Goal: Information Seeking & Learning: Understand process/instructions

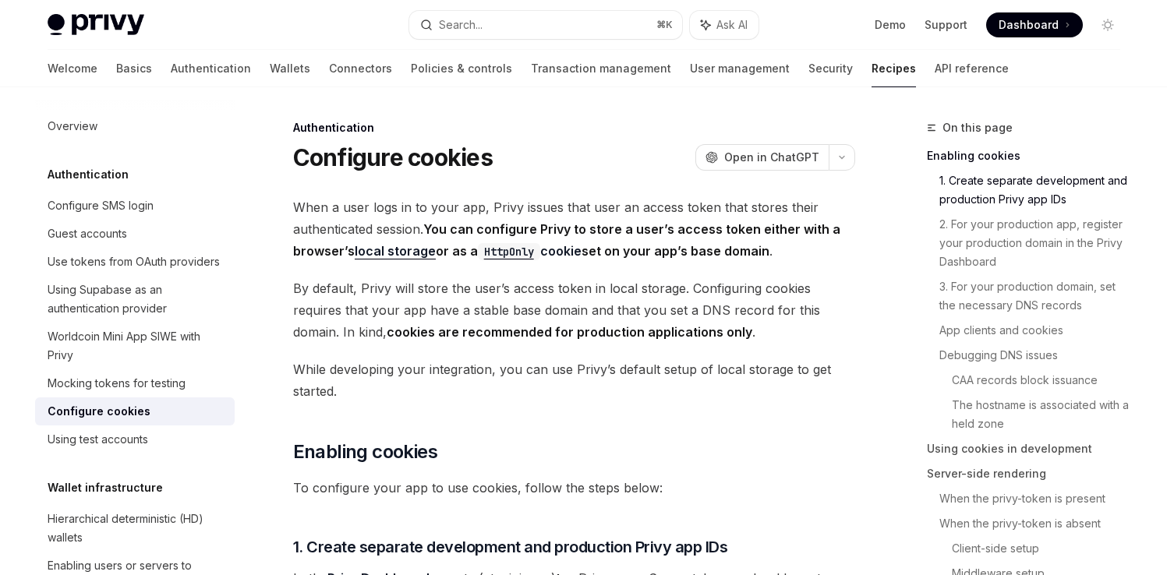
scroll to position [584, 0]
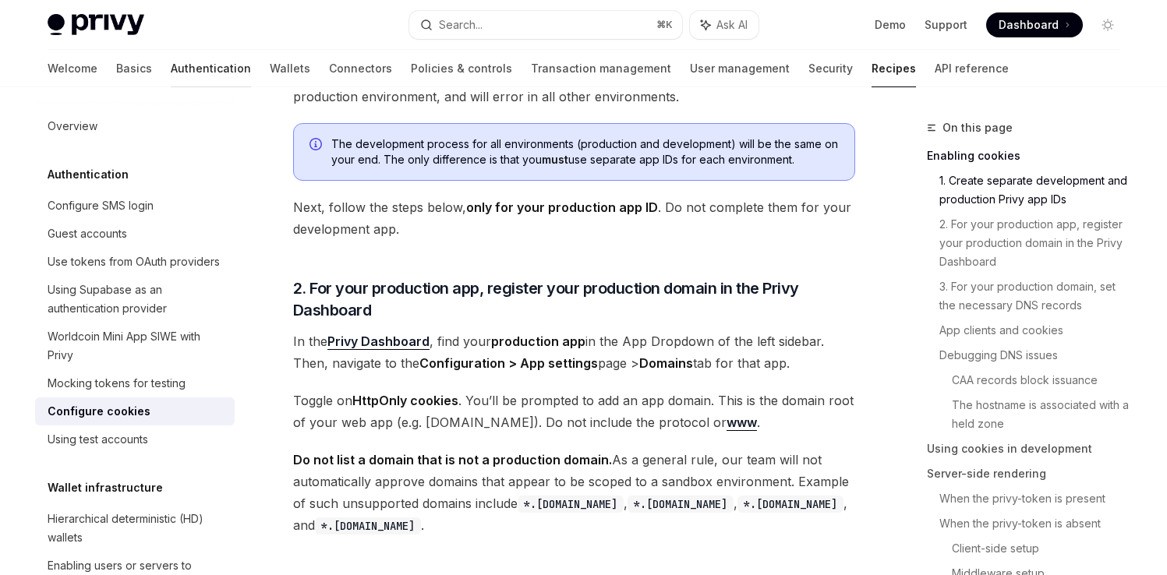
click at [171, 61] on link "Authentication" at bounding box center [211, 68] width 80 height 37
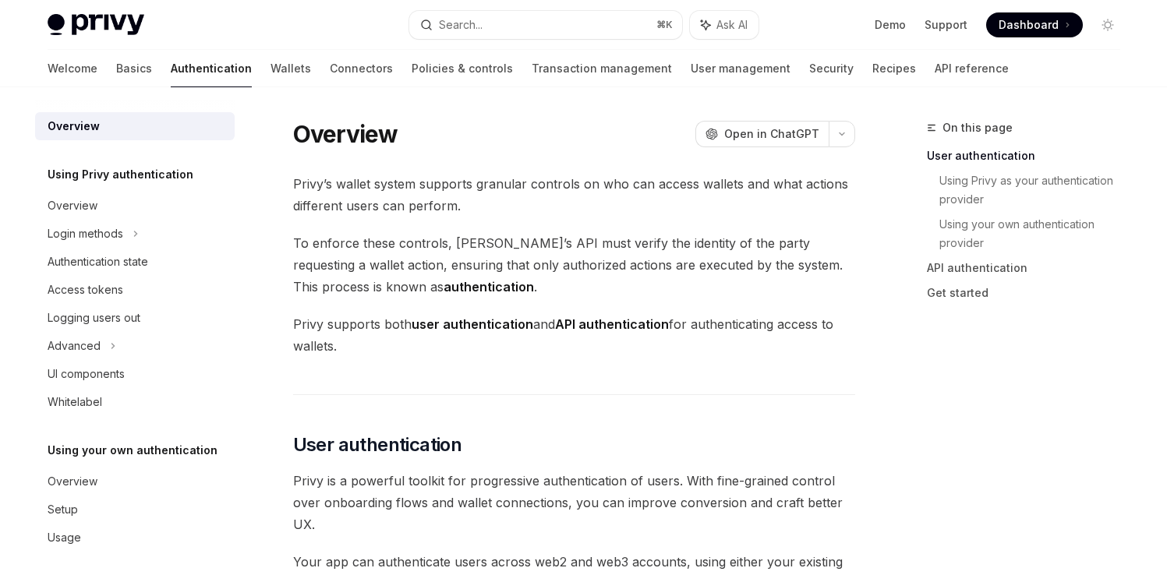
click at [83, 72] on div "Welcome Basics Authentication Wallets Connectors Policies & controls Transactio…" at bounding box center [528, 68] width 961 height 37
click at [116, 63] on link "Basics" at bounding box center [134, 68] width 36 height 37
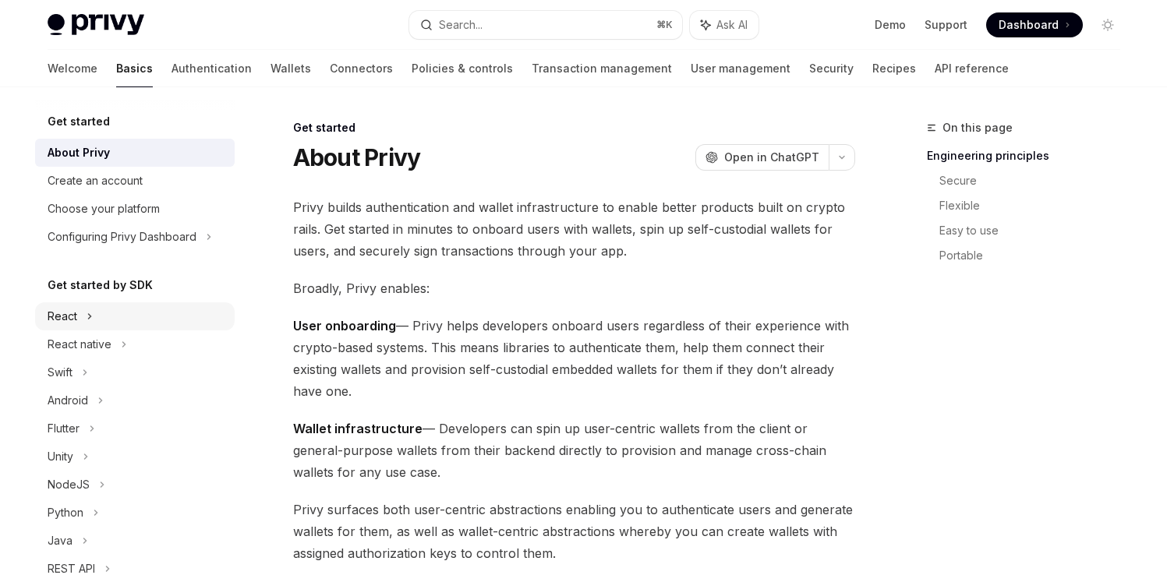
click at [102, 313] on div "React" at bounding box center [134, 316] width 199 height 28
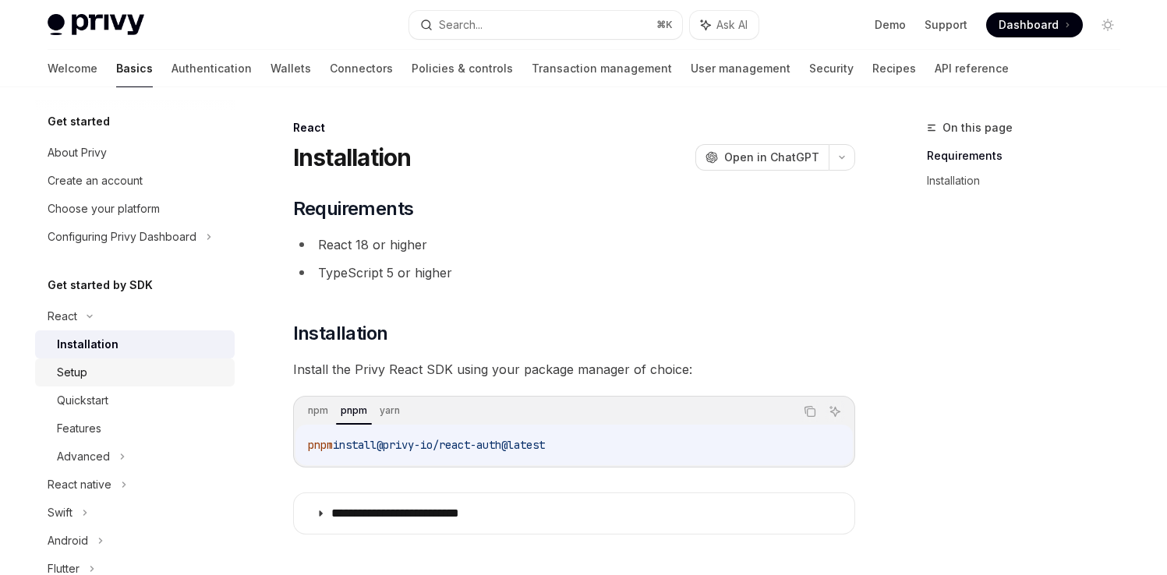
click at [111, 382] on link "Setup" at bounding box center [134, 372] width 199 height 28
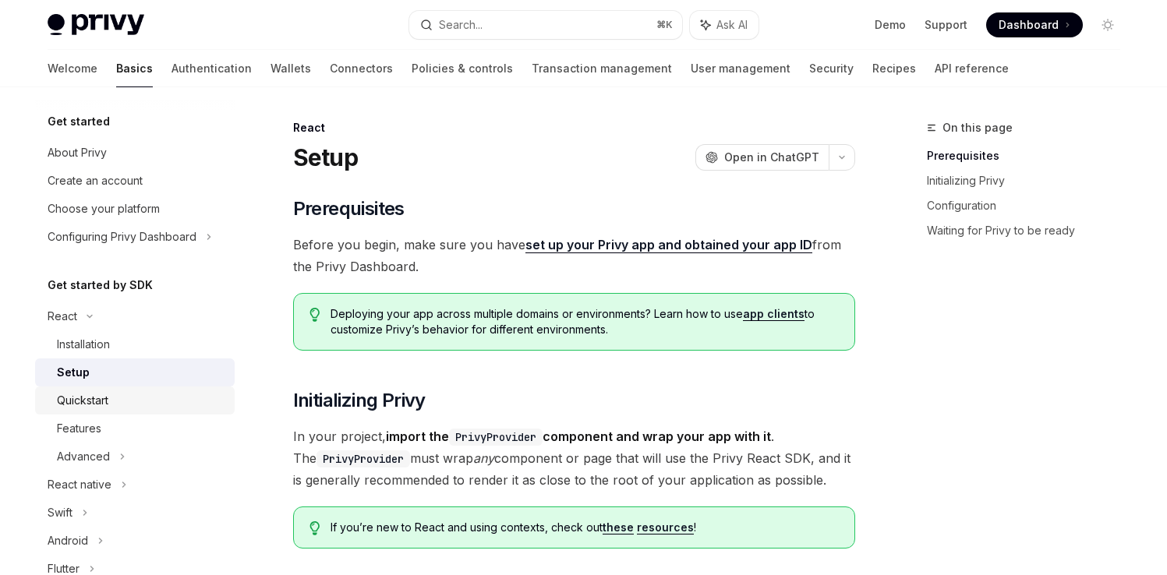
click at [111, 409] on div "Quickstart" at bounding box center [141, 400] width 168 height 19
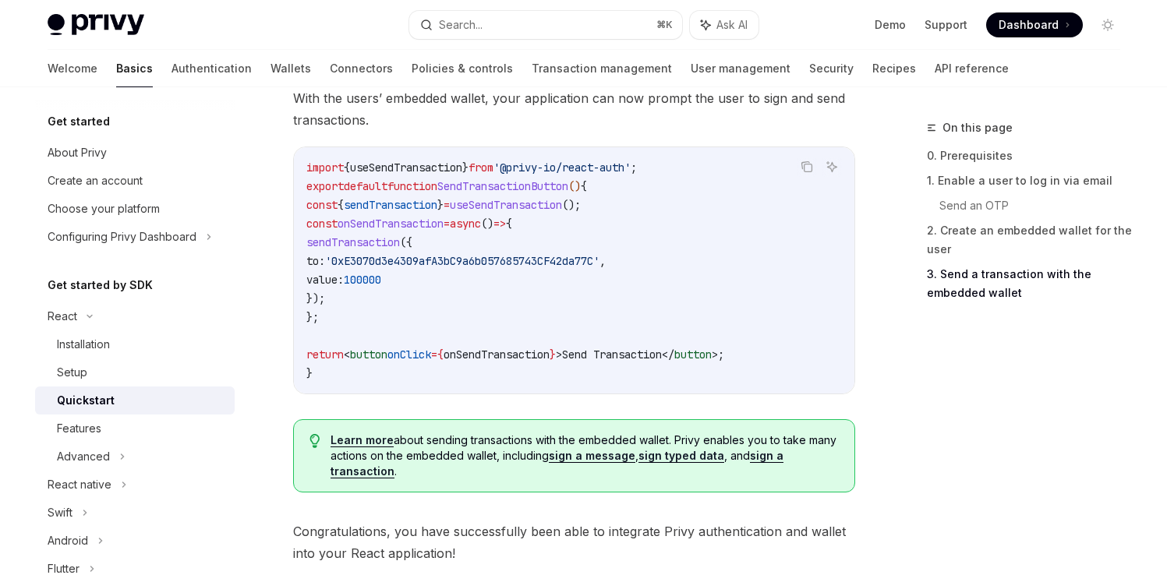
scroll to position [1496, 0]
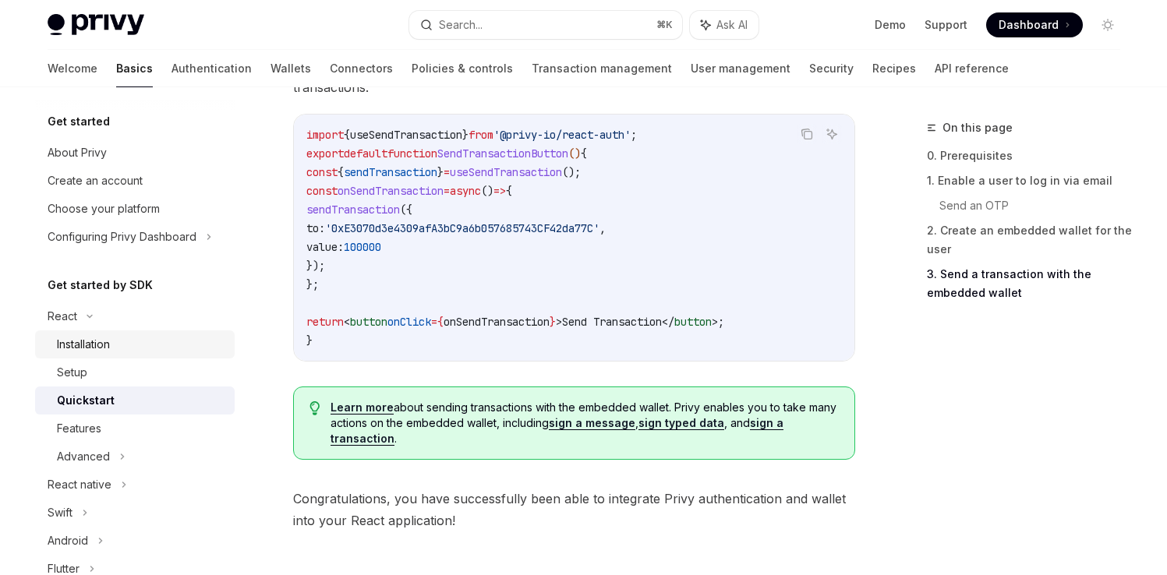
click at [119, 356] on link "Installation" at bounding box center [134, 344] width 199 height 28
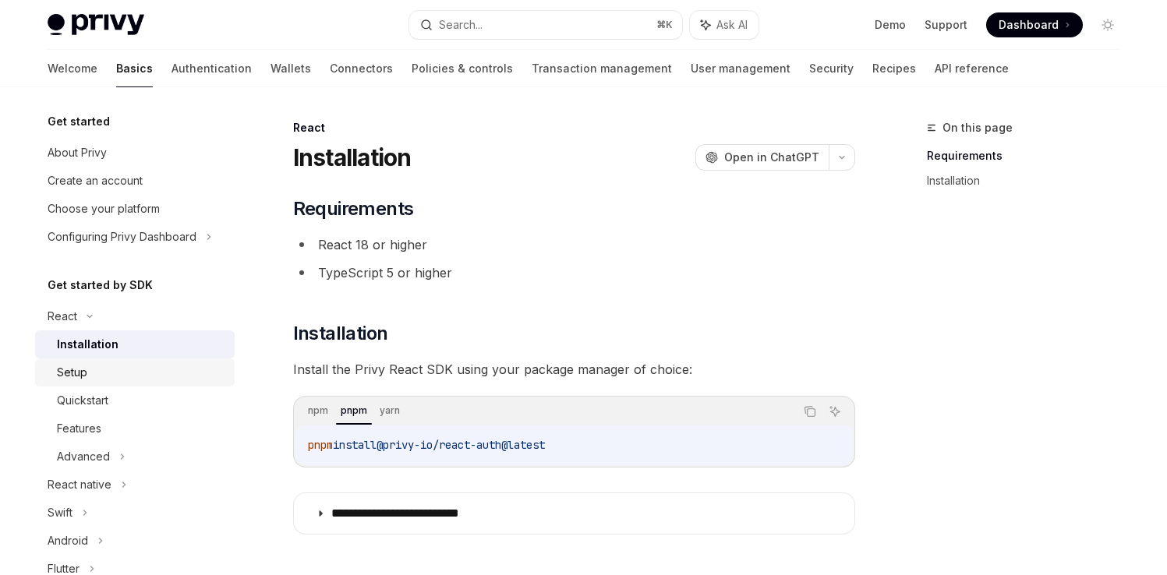
click at [115, 363] on div "Setup" at bounding box center [141, 372] width 168 height 19
type textarea "*"
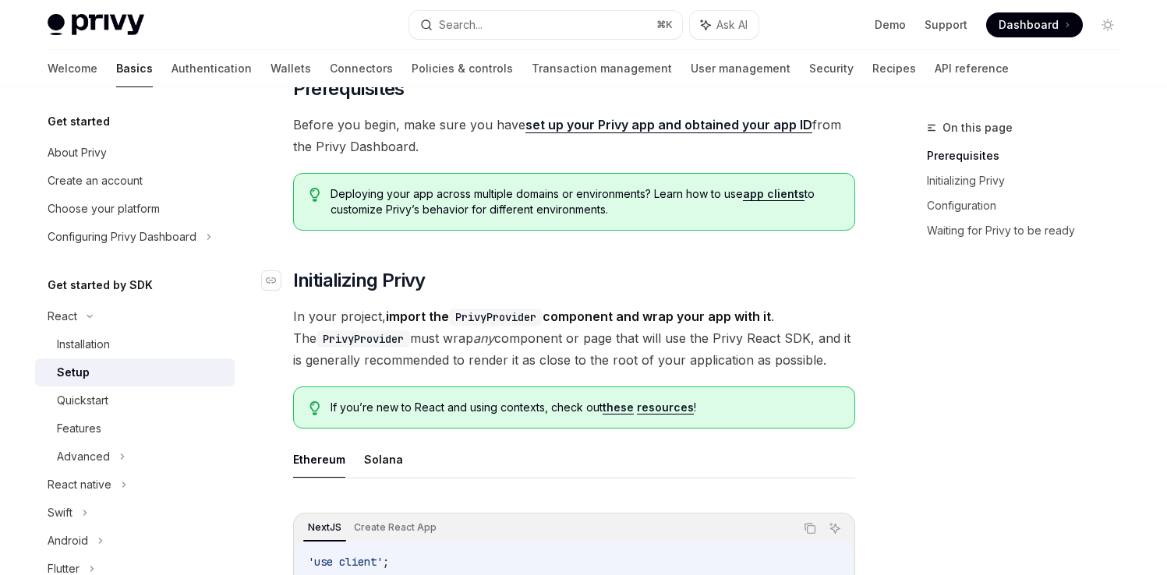
scroll to position [119, 0]
